Goal: Information Seeking & Learning: Learn about a topic

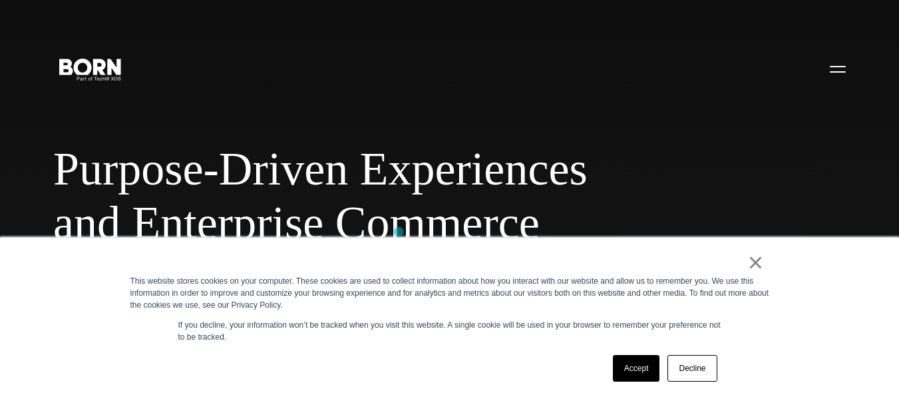
scroll to position [67, 0]
click at [704, 369] on link "Decline" at bounding box center [691, 368] width 49 height 27
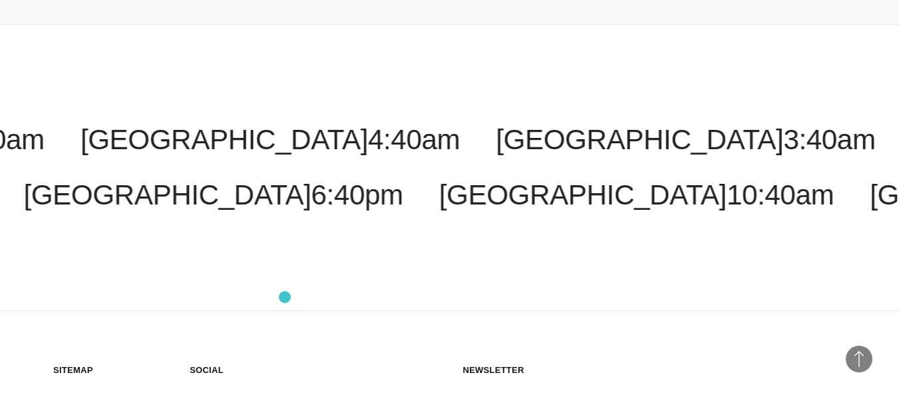
scroll to position [3100, 0]
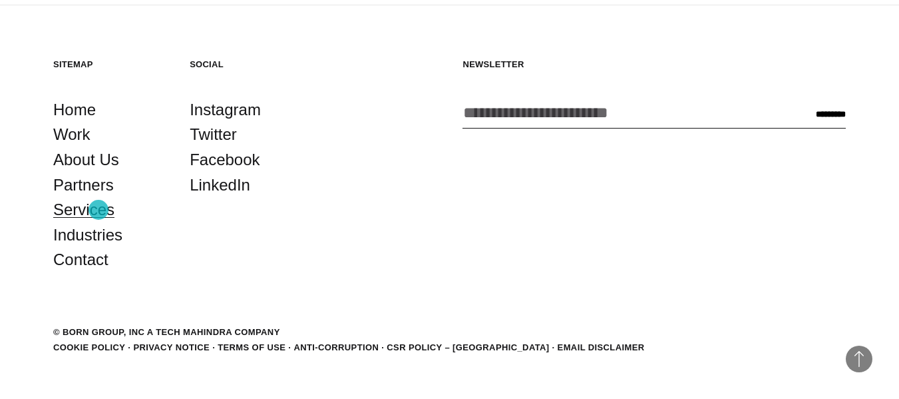
click at [98, 210] on link "Services" at bounding box center [83, 209] width 61 height 25
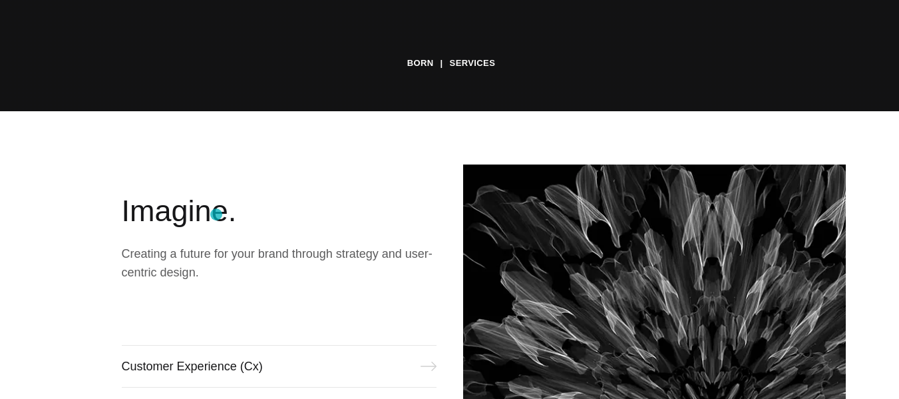
scroll to position [487, 0]
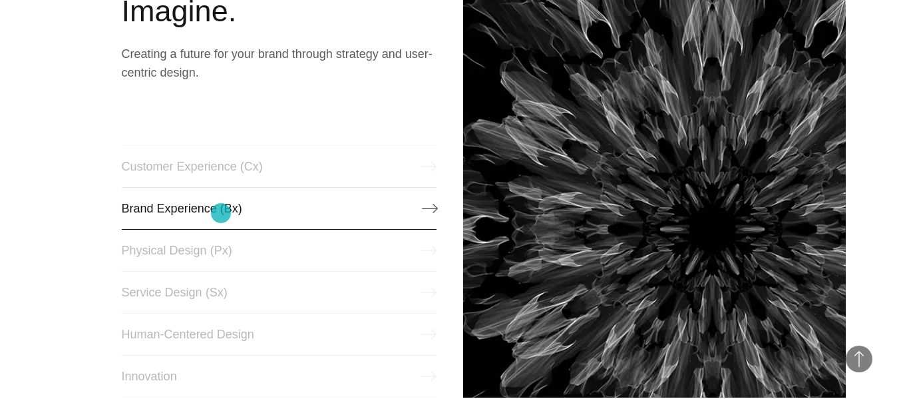
click at [221, 212] on link "Brand Experience (Bx)" at bounding box center [279, 208] width 315 height 43
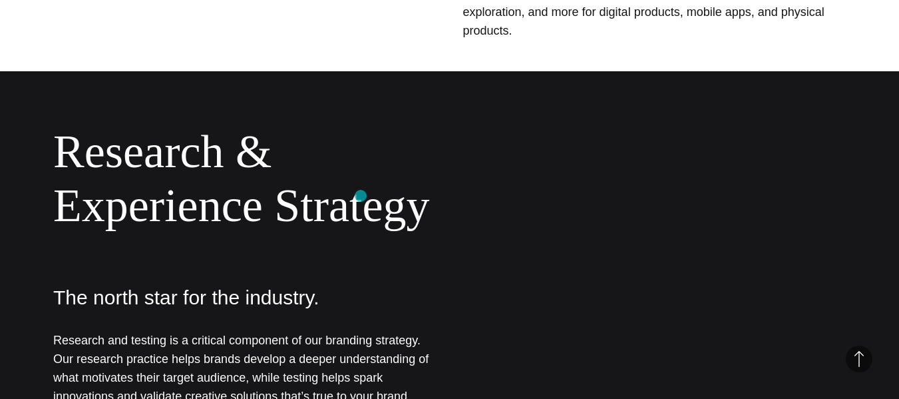
scroll to position [998, 0]
